Goal: Information Seeking & Learning: Learn about a topic

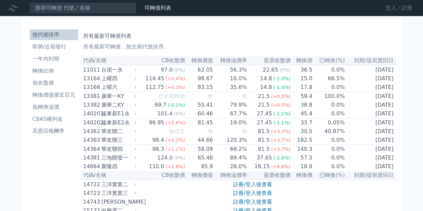
click at [388, 8] on link "登入／註冊" at bounding box center [398, 8] width 37 height 11
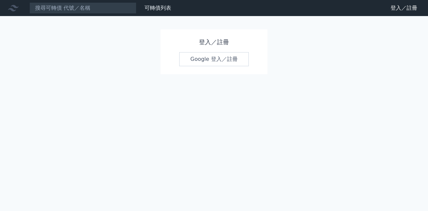
click at [206, 57] on link "Google 登入／註冊" at bounding box center [213, 59] width 69 height 14
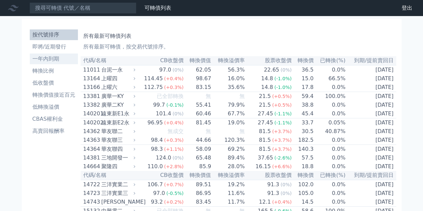
click at [51, 57] on li "一年內到期" at bounding box center [54, 59] width 48 height 8
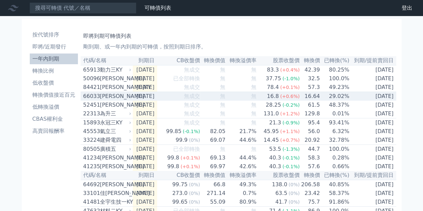
click at [334, 101] on td "29.02%" at bounding box center [334, 96] width 29 height 9
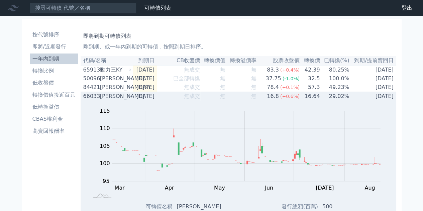
click at [136, 99] on td "[DATE]" at bounding box center [145, 96] width 24 height 9
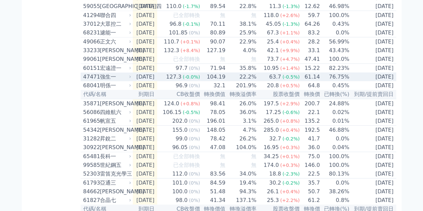
scroll to position [802, 0]
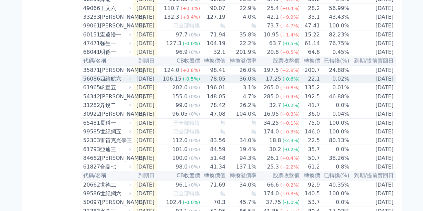
click at [270, 83] on div "17.25" at bounding box center [273, 79] width 18 height 8
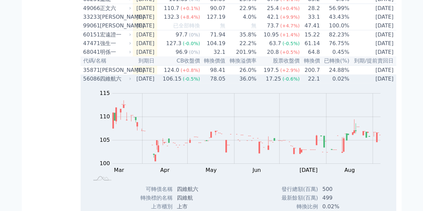
click at [276, 83] on div "17.25" at bounding box center [273, 79] width 18 height 8
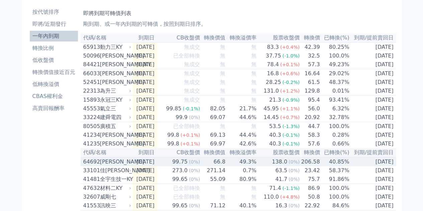
scroll to position [0, 0]
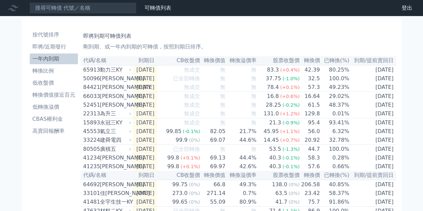
drag, startPoint x: 48, startPoint y: 35, endPoint x: 108, endPoint y: 69, distance: 69.3
click at [48, 35] on li "按代號排序" at bounding box center [54, 35] width 48 height 8
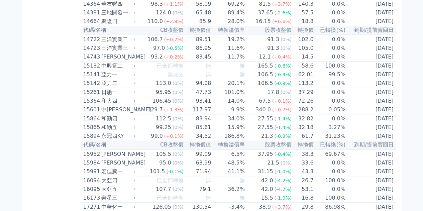
scroll to position [2585, 0]
